Goal: Task Accomplishment & Management: Complete application form

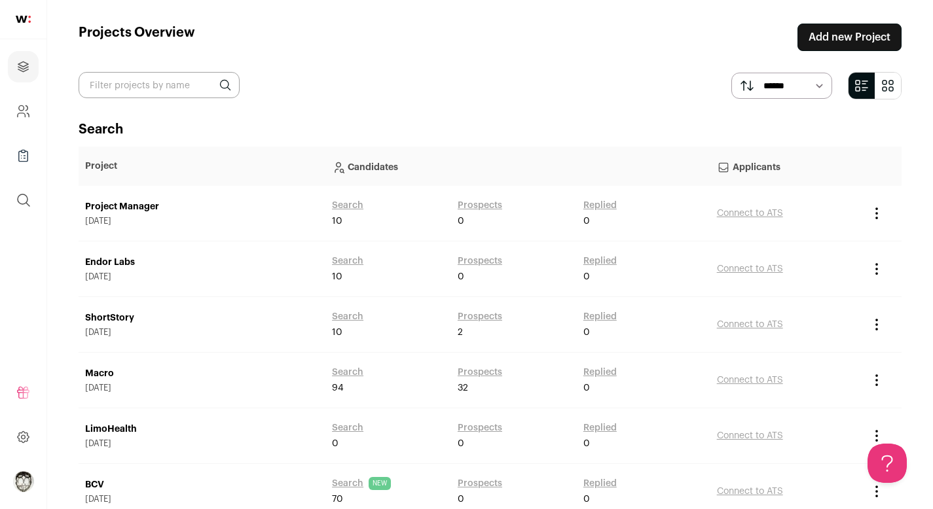
click at [812, 52] on main "Projects Overview Add new Project ****** ******* Search Project Candidates Appl…" at bounding box center [490, 365] width 886 height 731
click at [821, 41] on link "Add new Project" at bounding box center [849, 37] width 104 height 27
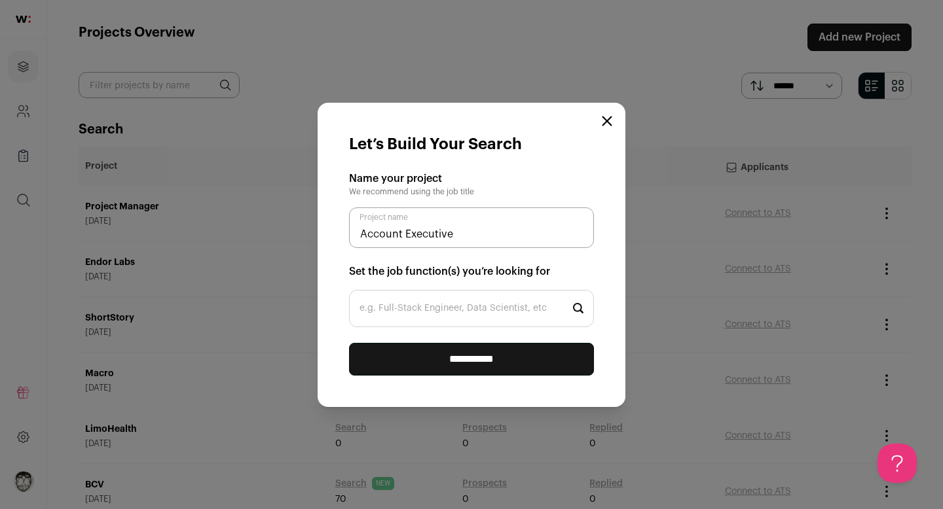
type input "Account Executive"
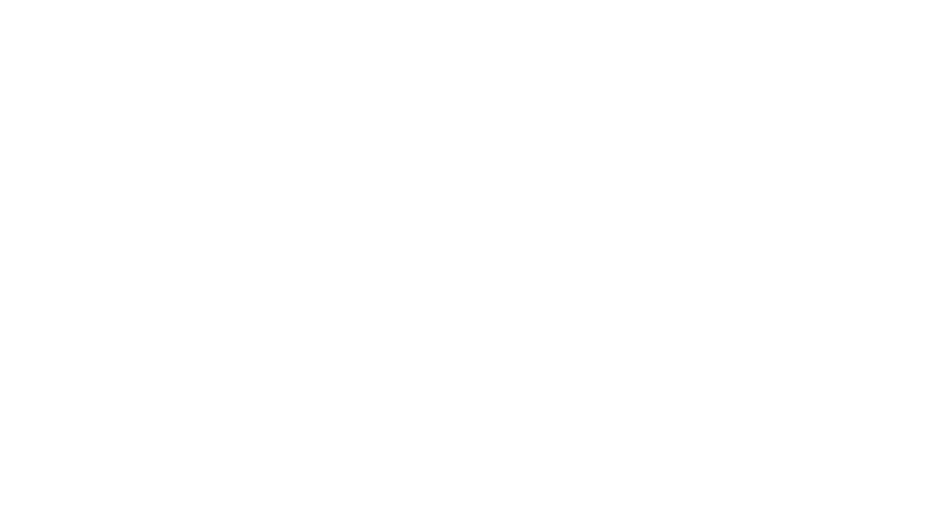
type input "Acc"
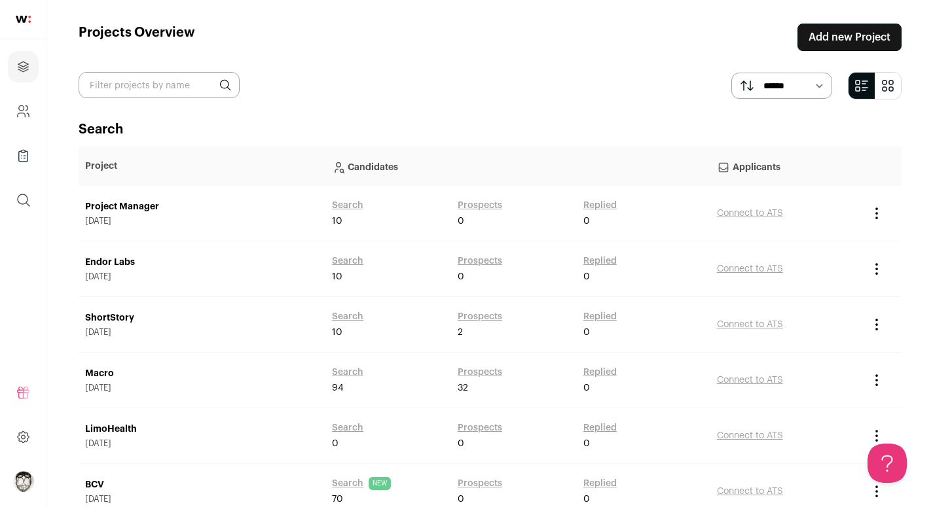
click at [833, 46] on link "Add new Project" at bounding box center [849, 37] width 104 height 27
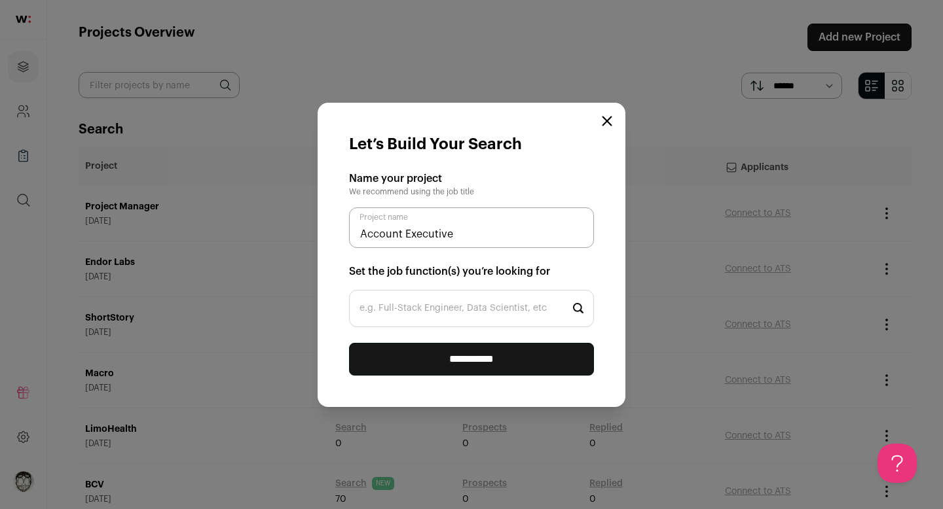
click at [473, 320] on input "e.g. Full-Stack Engineer, Data Scientist, etc" at bounding box center [471, 308] width 245 height 37
click at [494, 234] on input "Account Executive" at bounding box center [471, 228] width 245 height 41
type input "Account Executive"
click at [470, 315] on input "e.g. Full-Stack Engineer, Data Scientist, etc" at bounding box center [471, 308] width 245 height 37
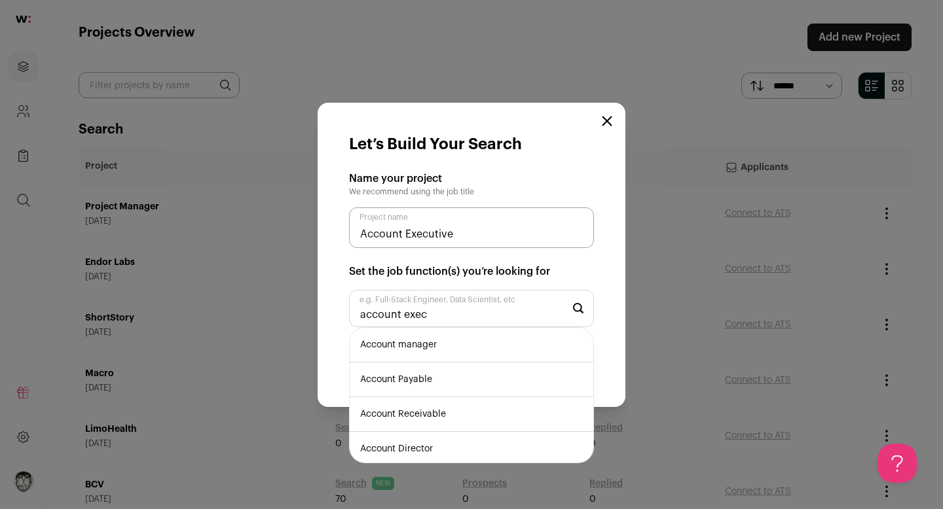
type input "account execu"
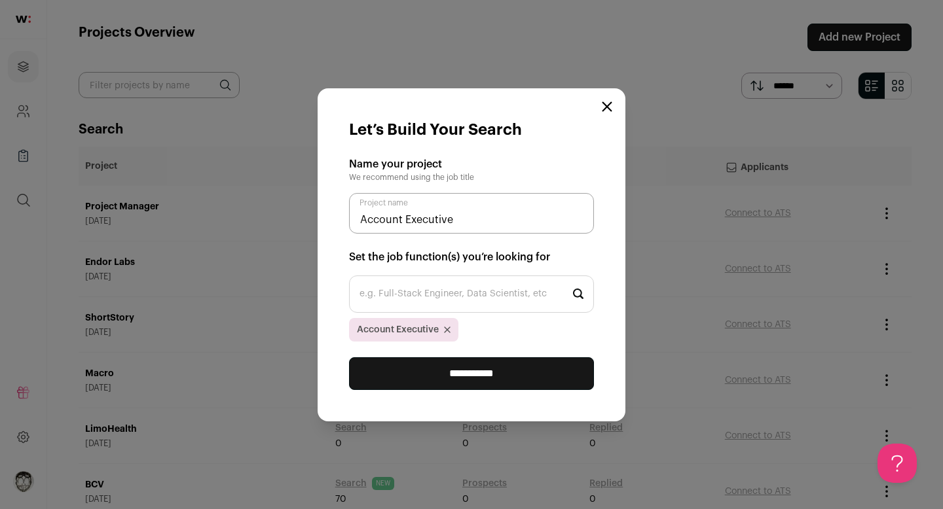
click at [503, 375] on input "**********" at bounding box center [471, 373] width 245 height 33
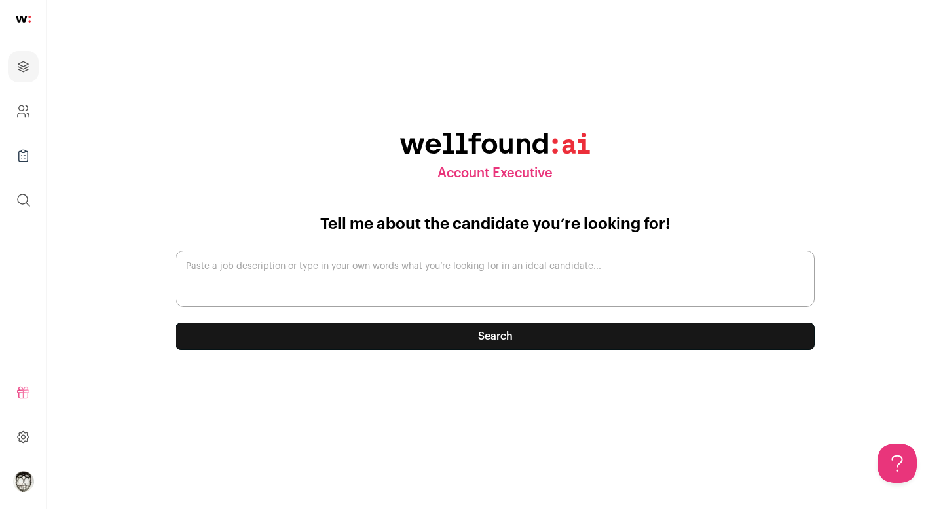
click at [314, 268] on textarea "Paste a job description or type in your own words what you’re looking for in an…" at bounding box center [494, 279] width 639 height 56
paste textarea "Loremip Dolorsita Consecte: Adipiscin: Elitsed do Eiusmo | Temp in Utlabo (E.D.…"
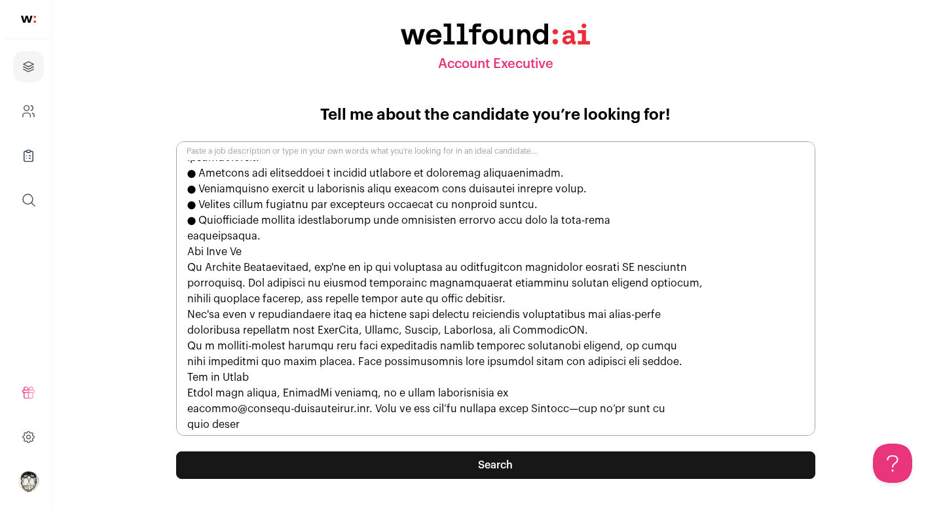
scroll to position [1066, 0]
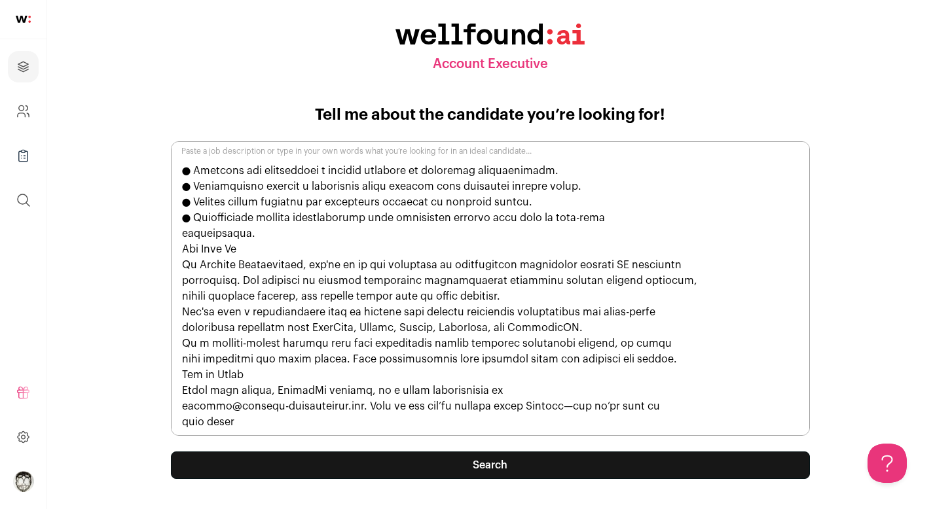
type textarea "Loremip Dolorsita Consecte: Adipiscin: Elitsed do Eiusmo | Temp in Utlabo (E.D.…"
click at [465, 465] on button "Search" at bounding box center [490, 465] width 639 height 27
